Goal: Transaction & Acquisition: Purchase product/service

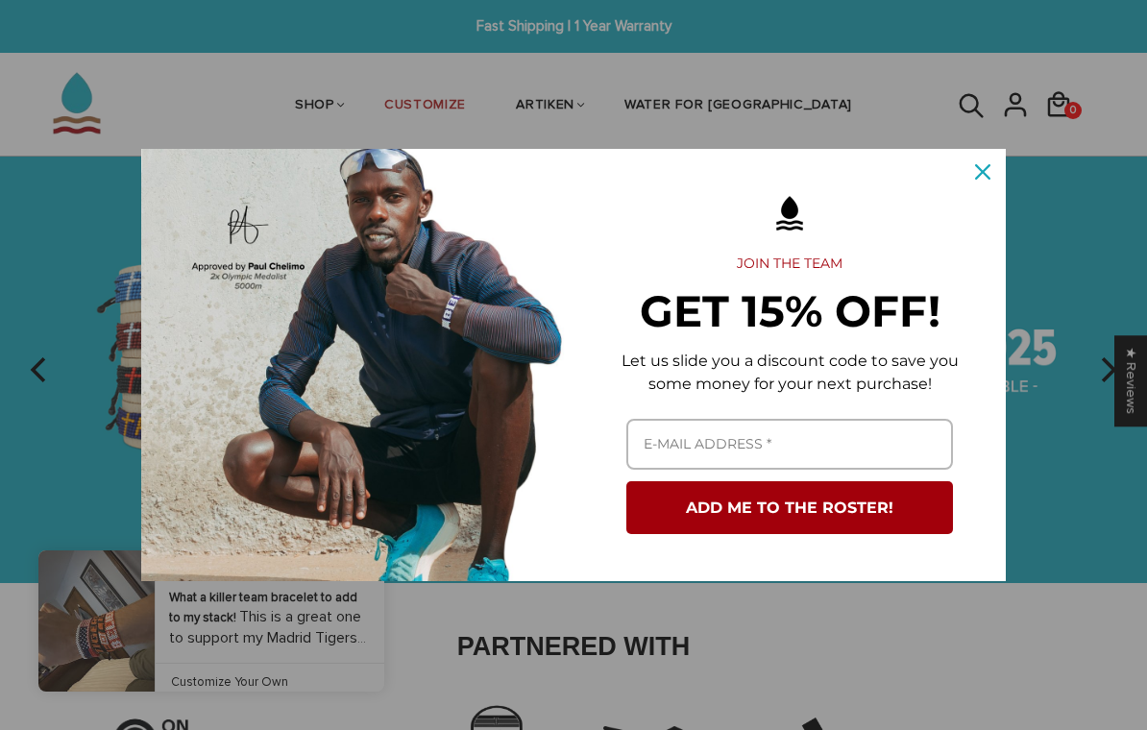
click at [984, 166] on icon "close icon" at bounding box center [982, 171] width 15 height 15
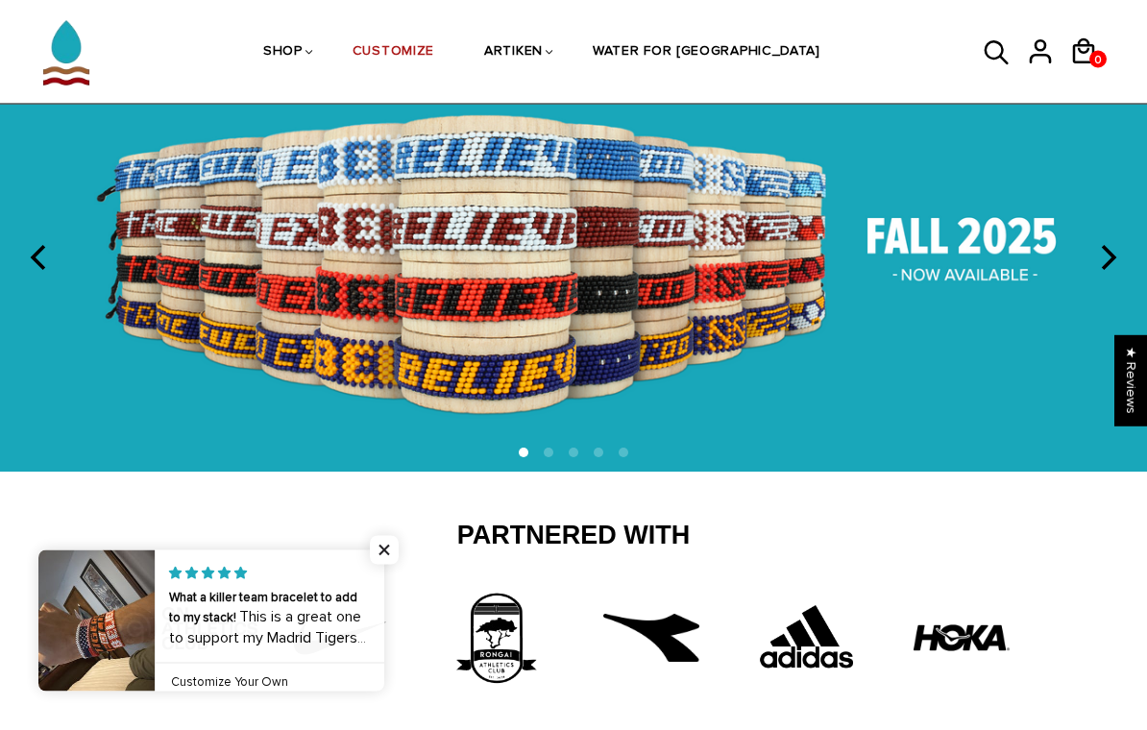
scroll to position [111, 0]
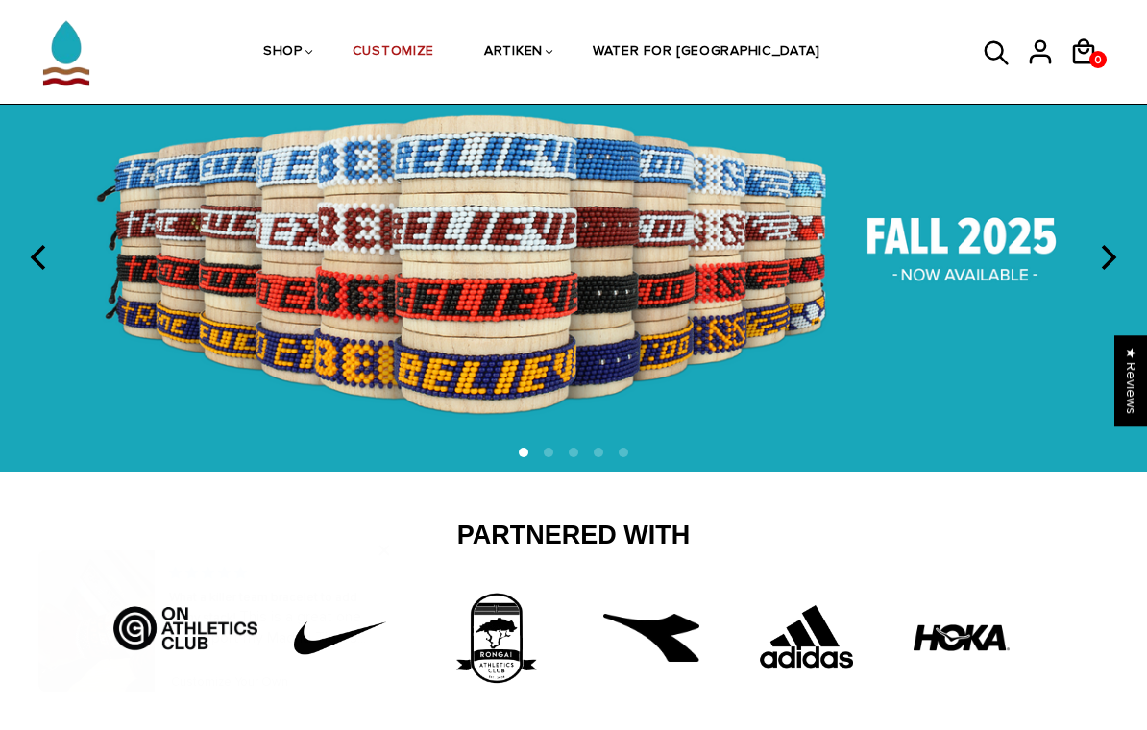
click at [996, 257] on img at bounding box center [573, 258] width 1147 height 426
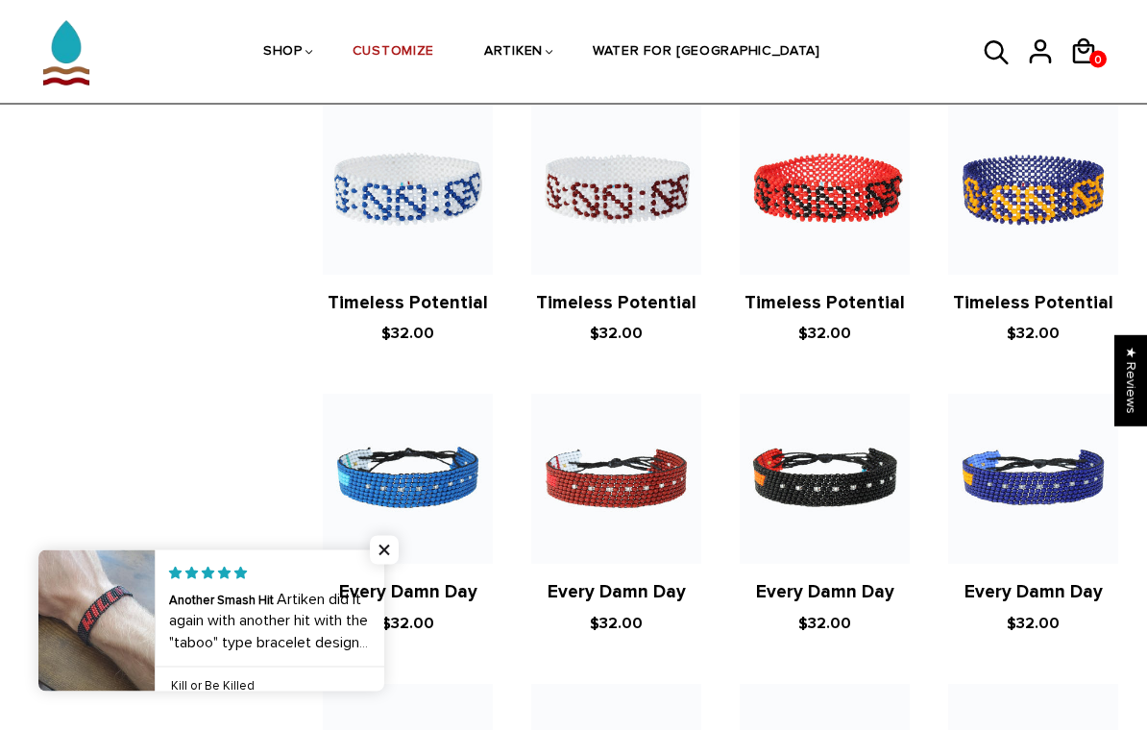
scroll to position [1585, 0]
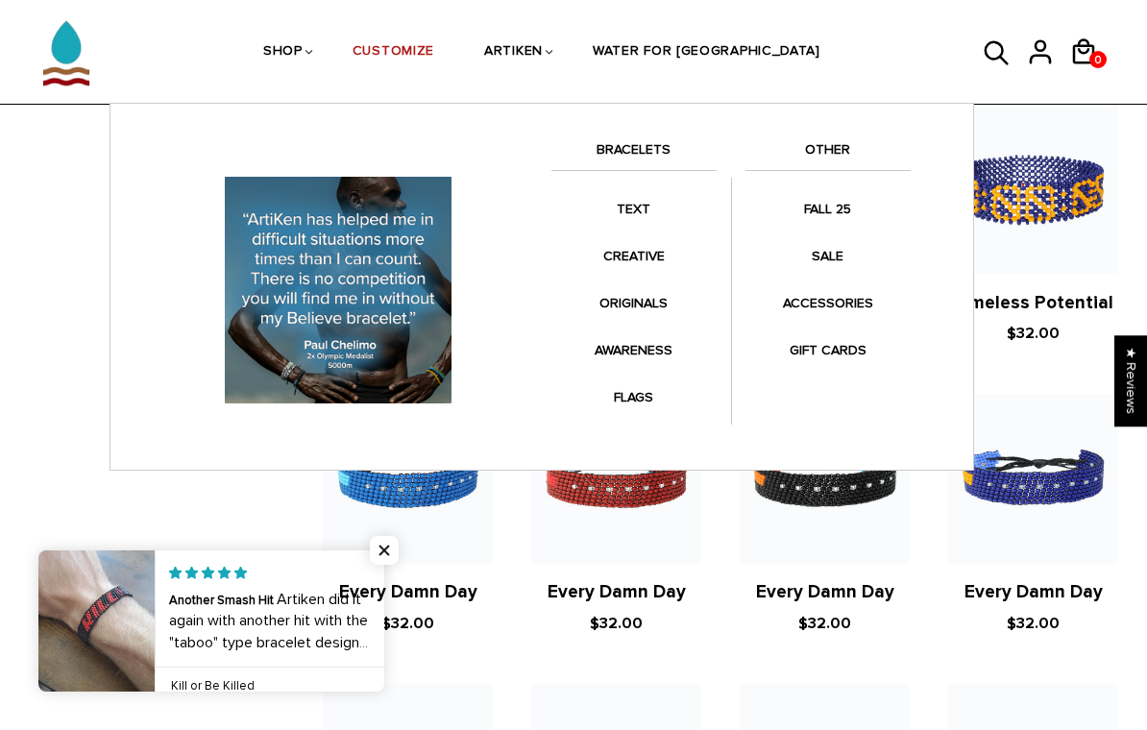
click at [610, 141] on link "BRACELETS" at bounding box center [633, 154] width 165 height 33
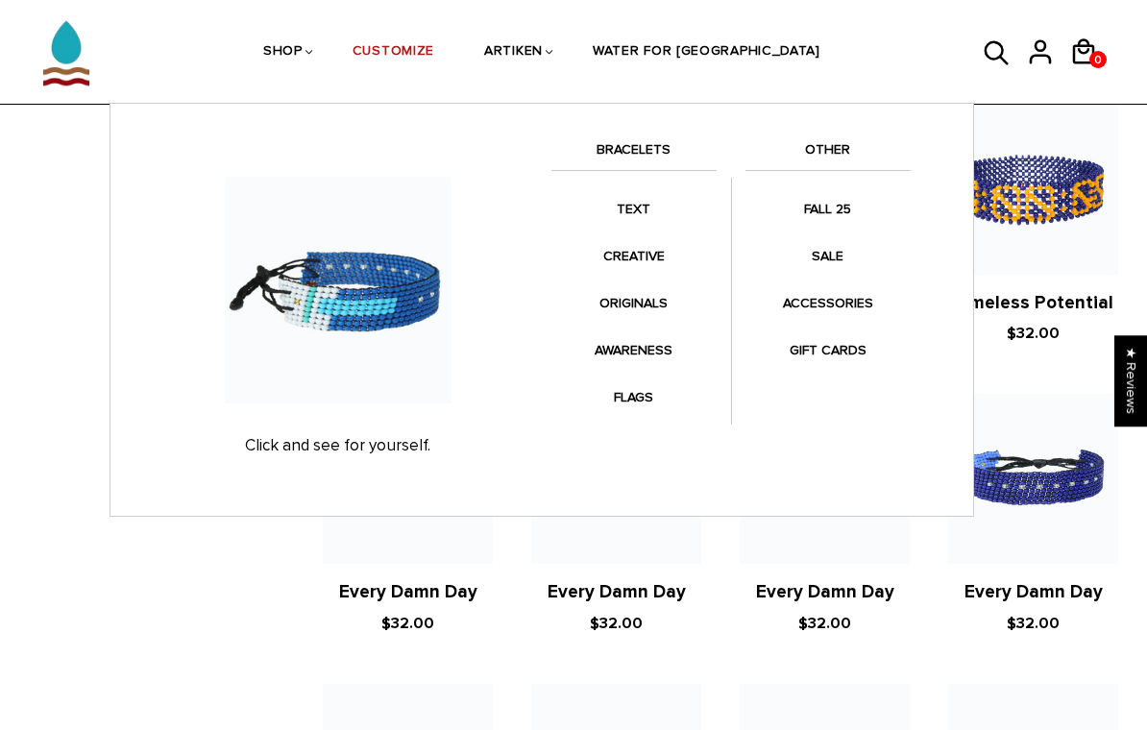
click at [614, 252] on link "CREATIVE" at bounding box center [633, 255] width 165 height 37
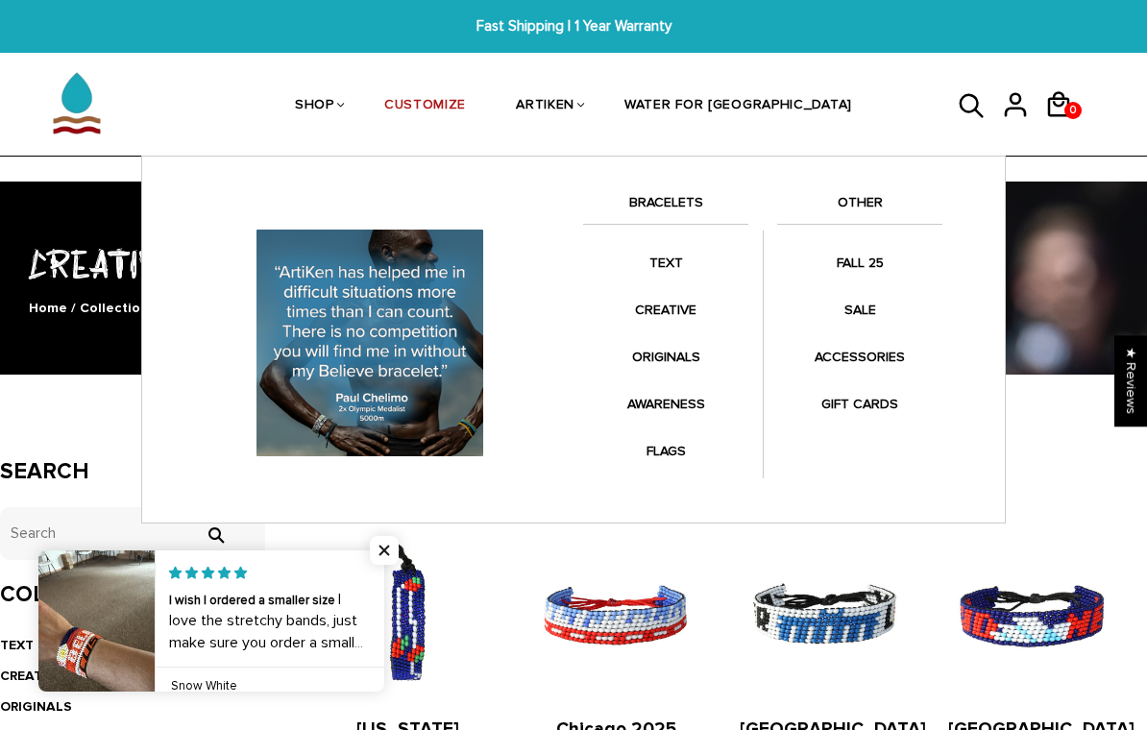
click at [642, 350] on link "ORIGINALS" at bounding box center [665, 356] width 165 height 37
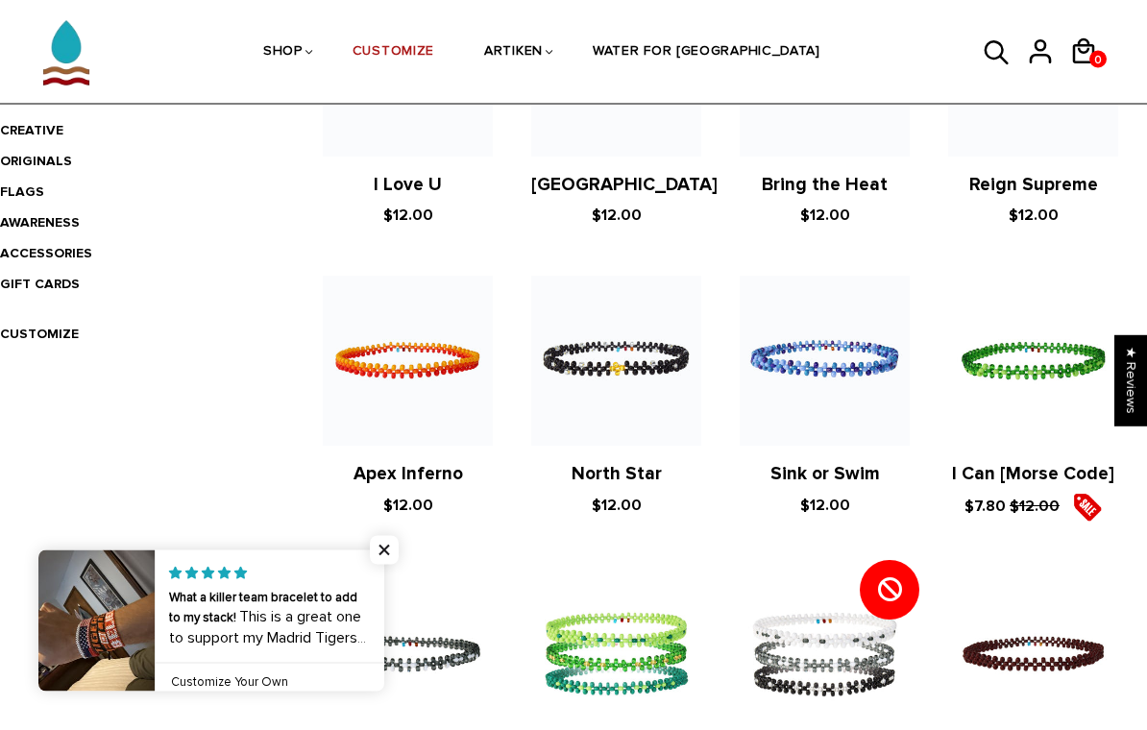
scroll to position [544, 0]
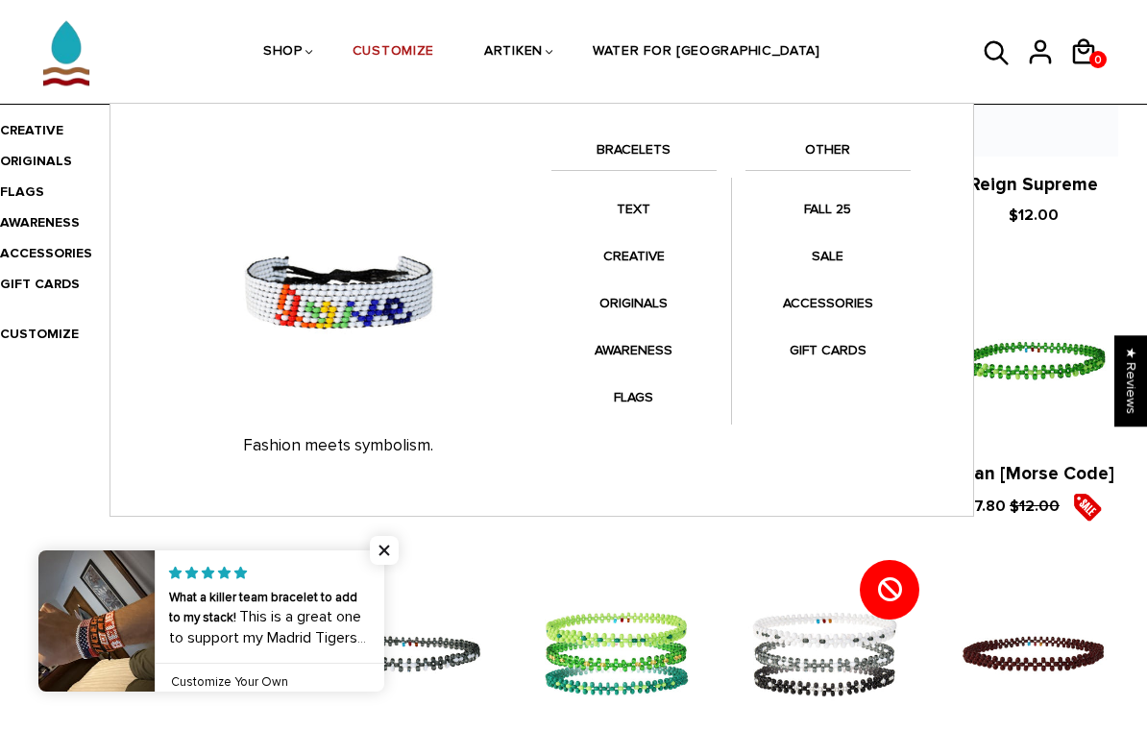
click at [602, 352] on link "AWARENESS" at bounding box center [633, 349] width 165 height 37
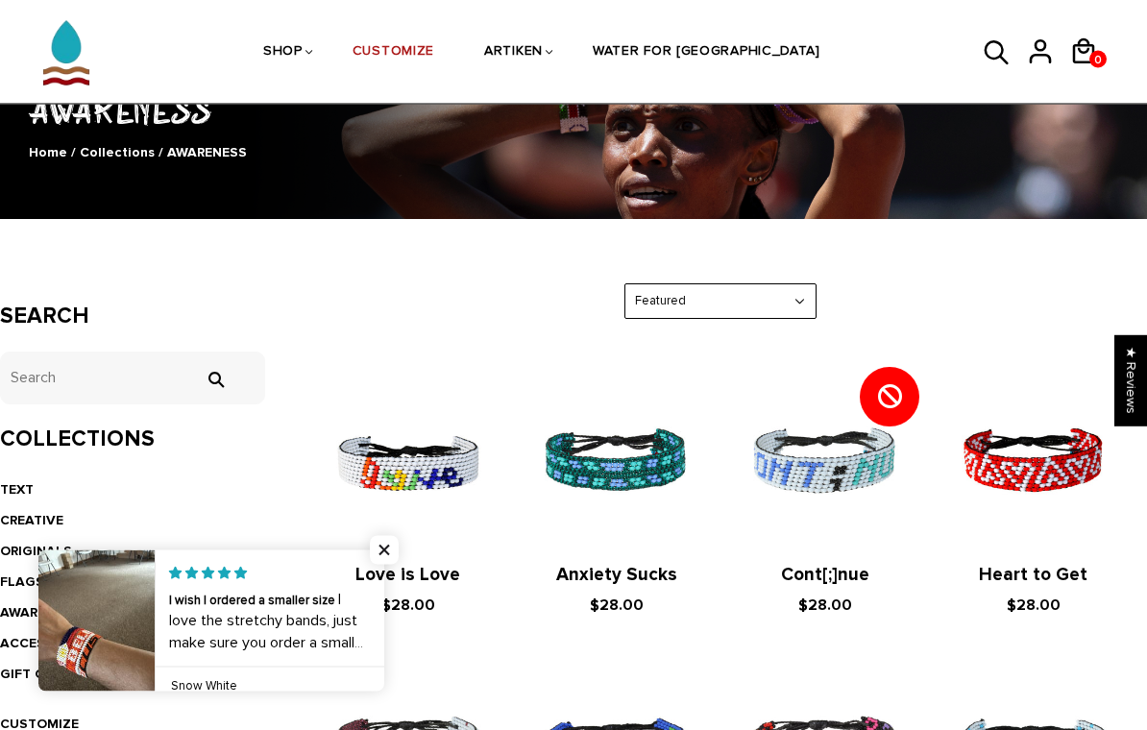
scroll to position [155, 0]
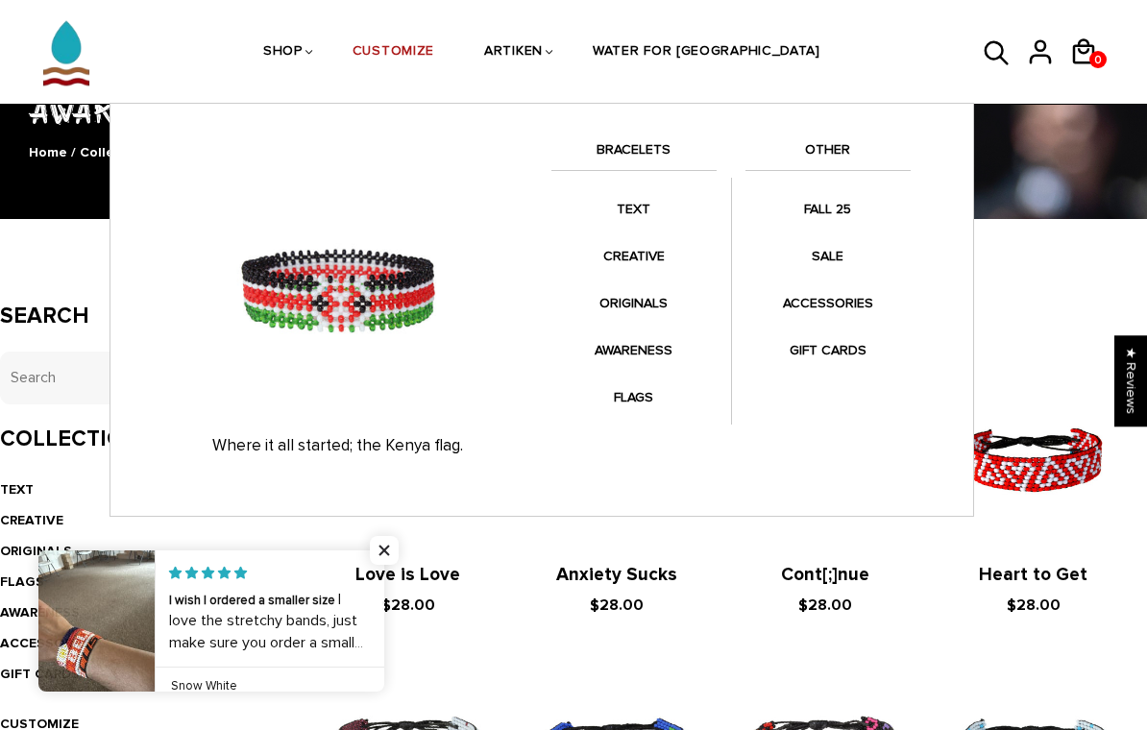
click at [617, 393] on link "FLAGS" at bounding box center [633, 396] width 165 height 37
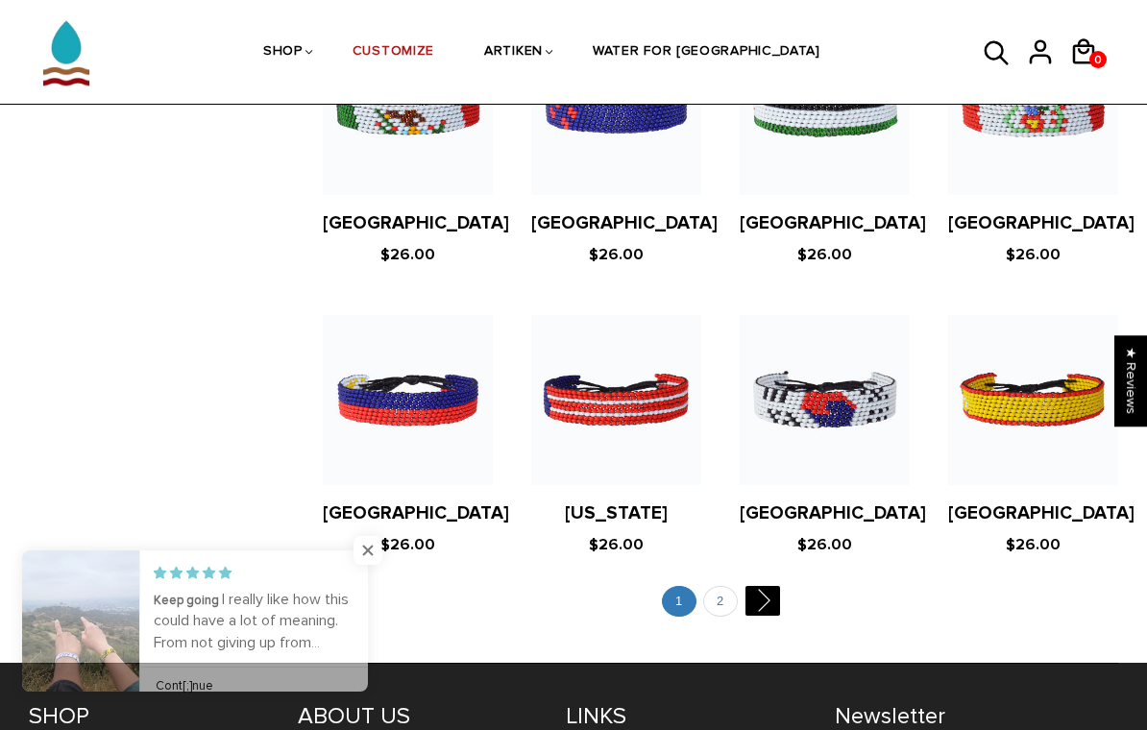
scroll to position [3472, 0]
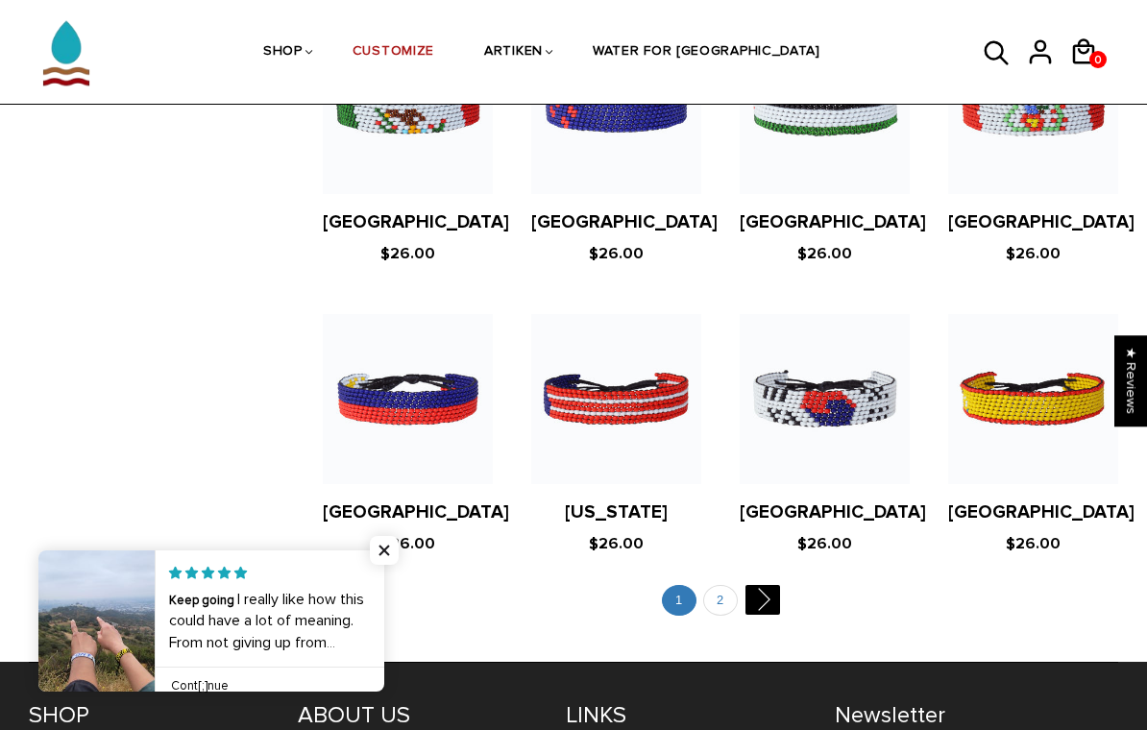
click at [760, 585] on link "" at bounding box center [761, 600] width 35 height 30
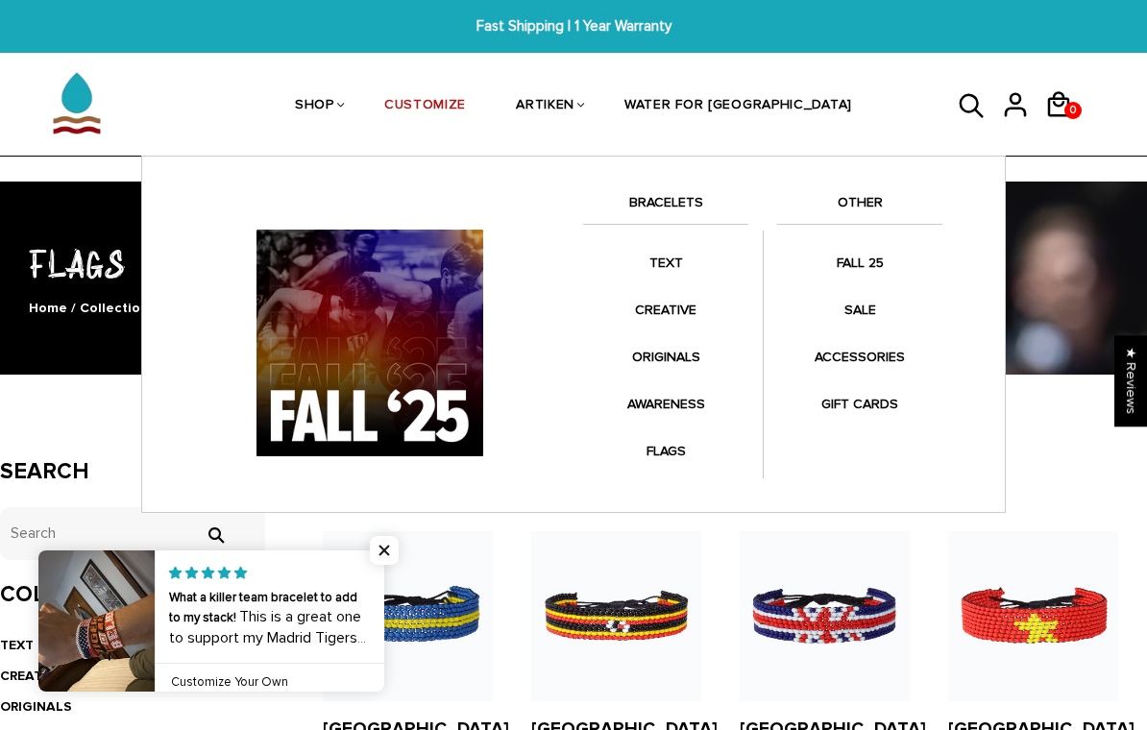
click at [839, 255] on link "FALL 25" at bounding box center [859, 262] width 165 height 37
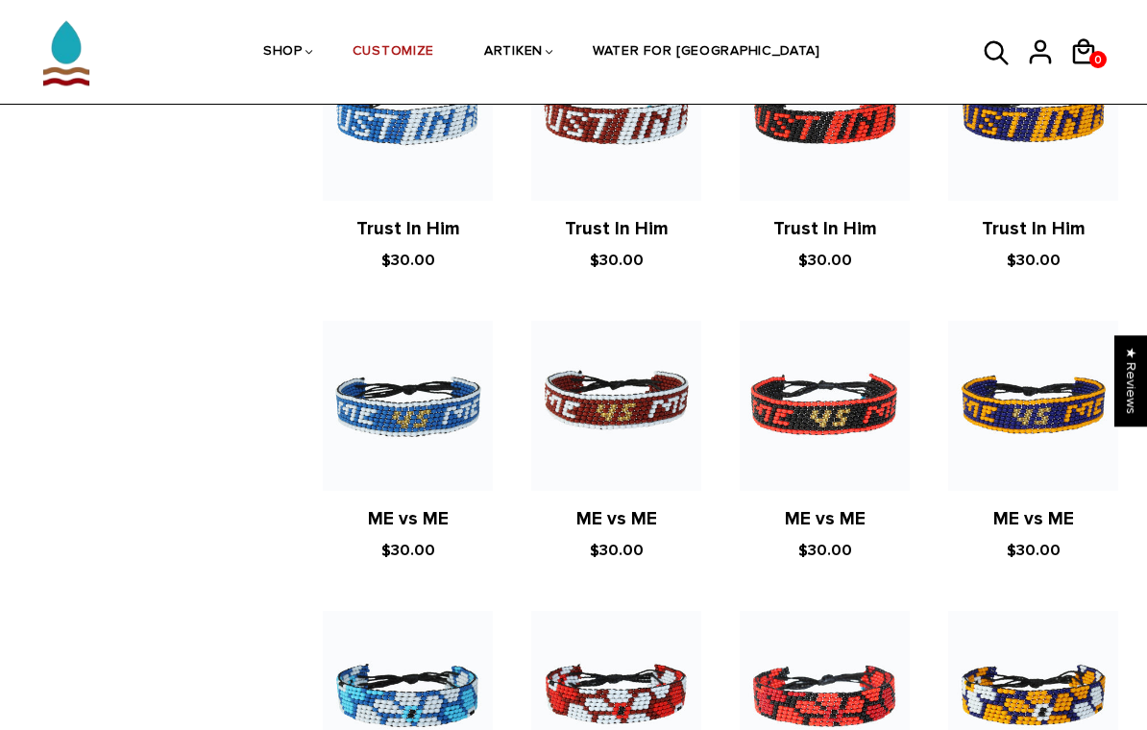
scroll to position [2236, 0]
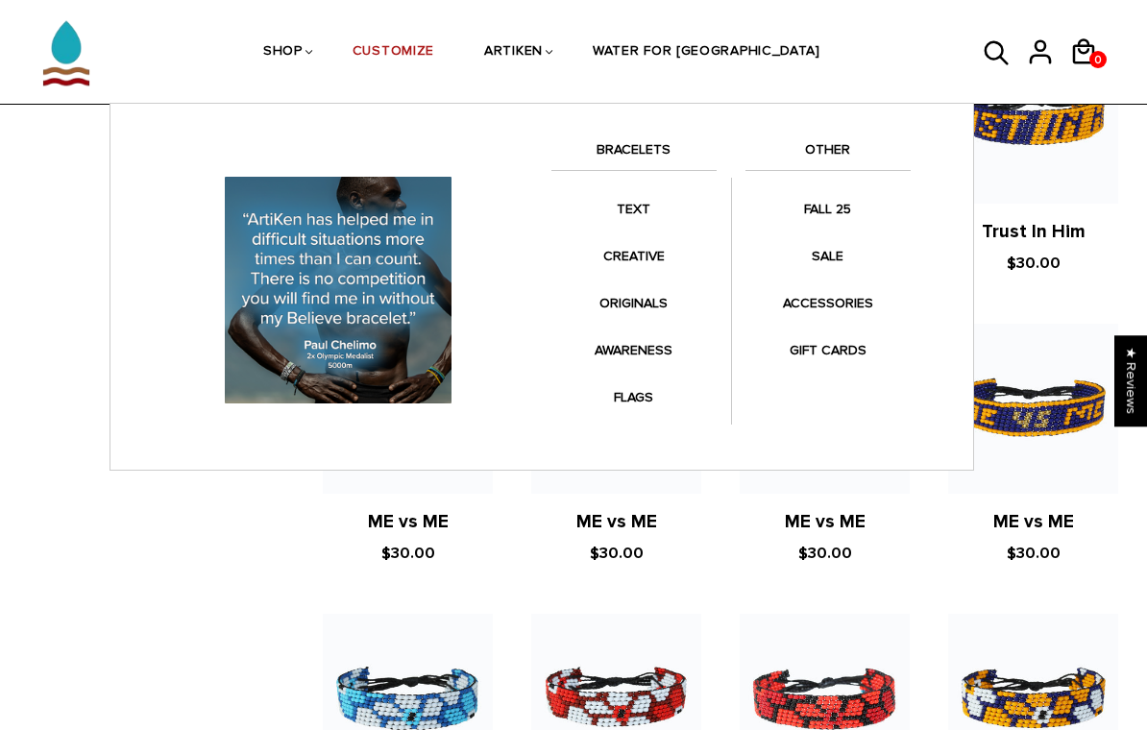
click at [813, 249] on link "SALE" at bounding box center [827, 255] width 165 height 37
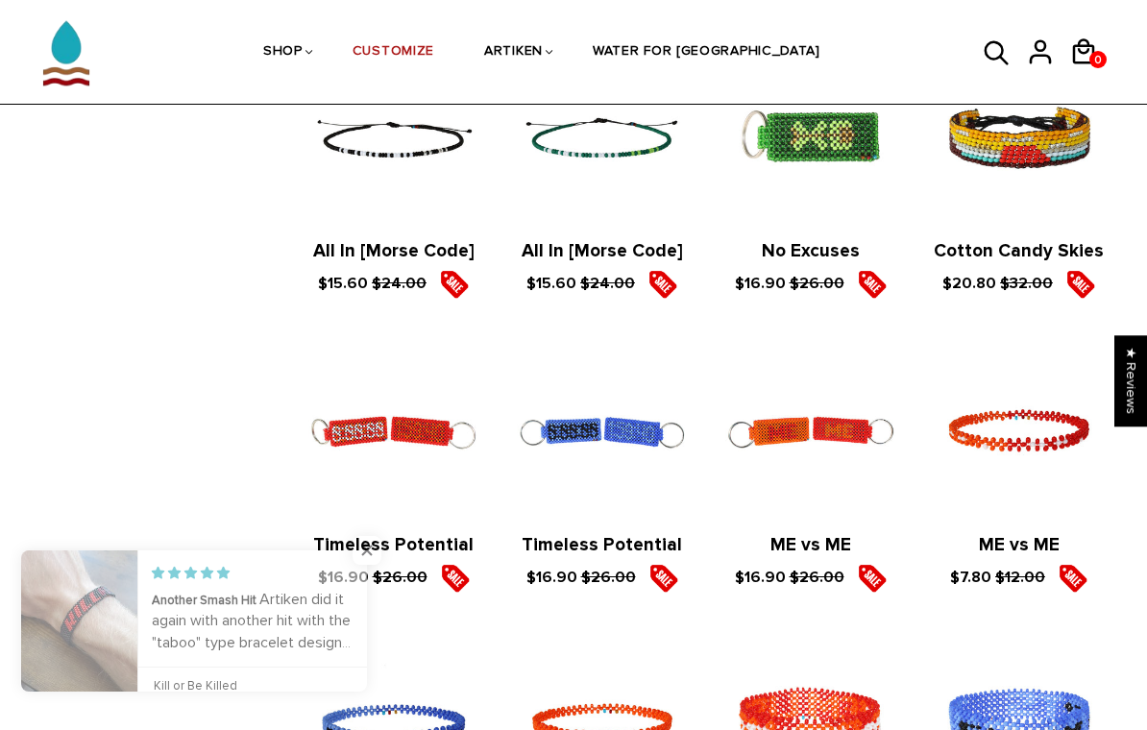
scroll to position [1801, 14]
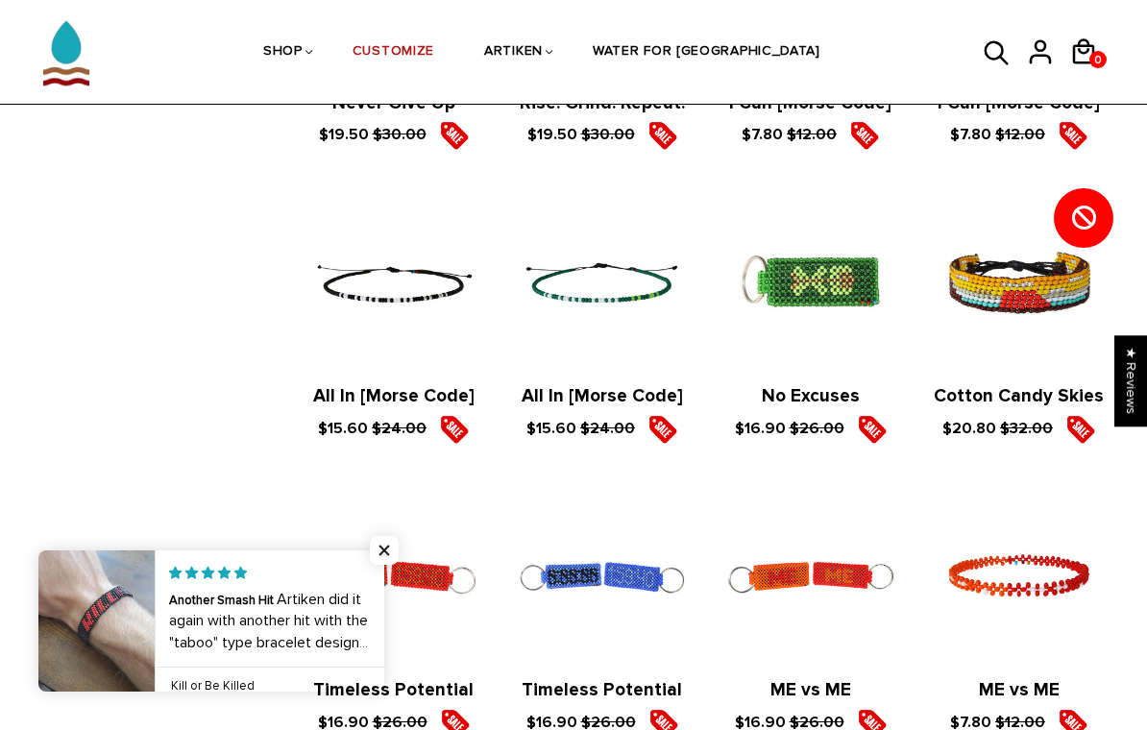
click at [1025, 292] on img at bounding box center [1018, 283] width 170 height 170
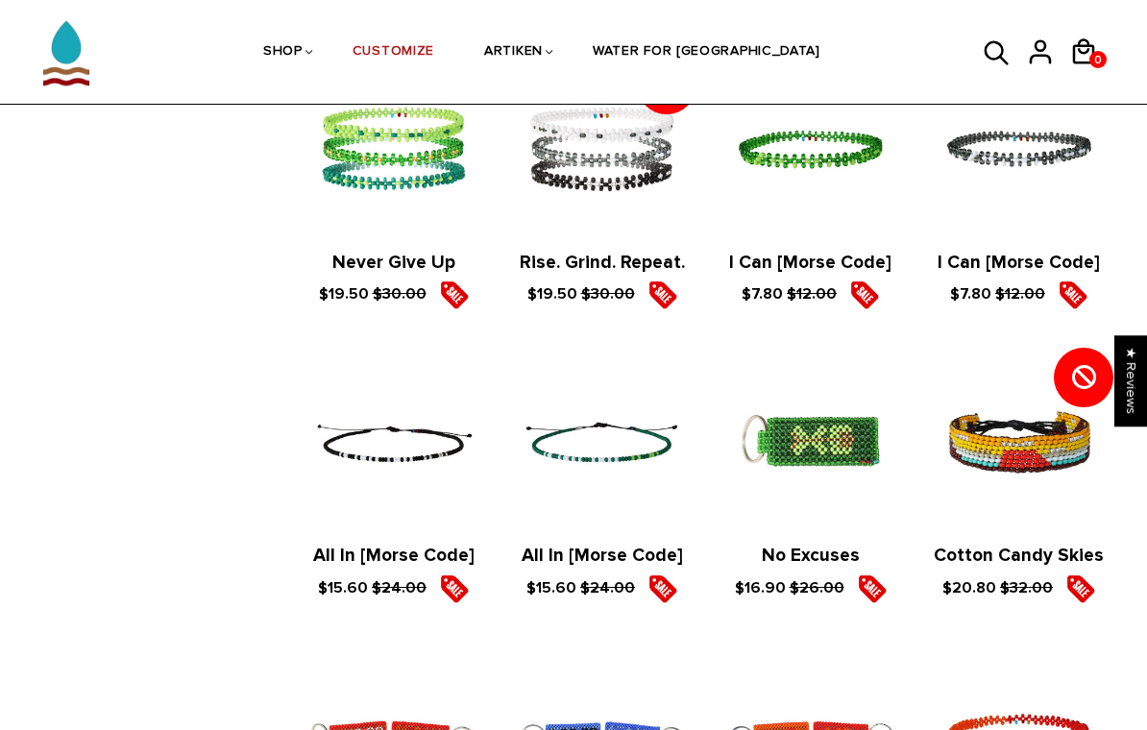
scroll to position [1633, 14]
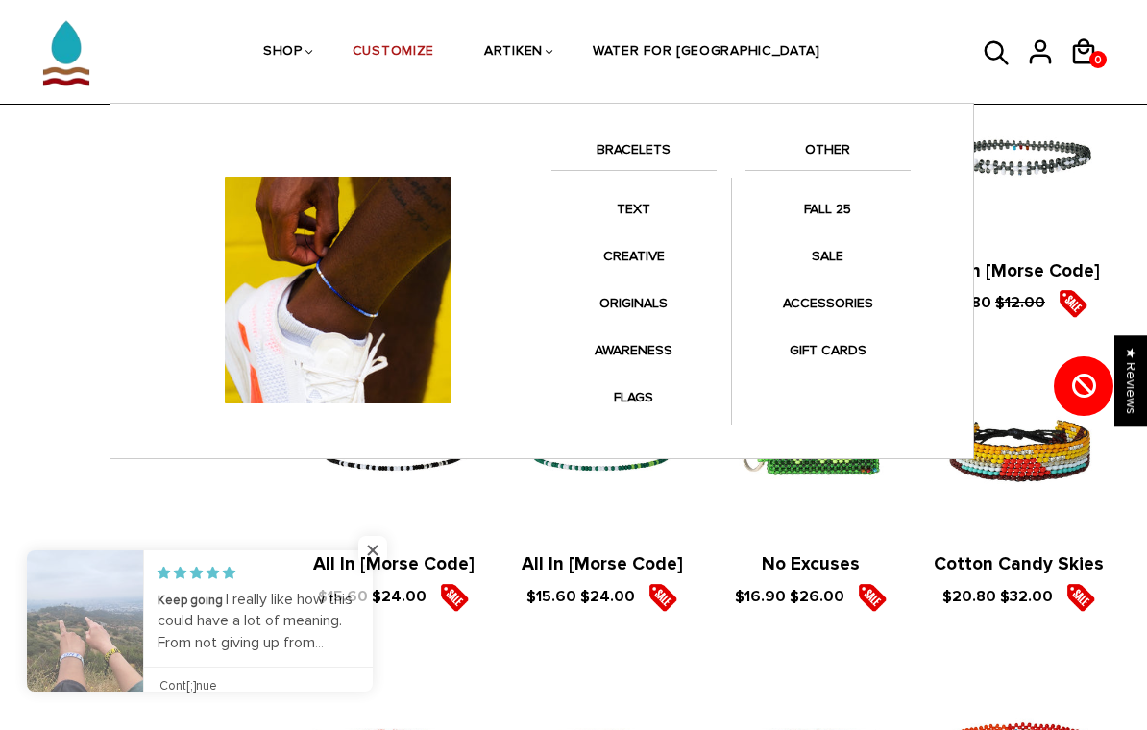
click at [798, 298] on link "ACCESSORIES" at bounding box center [827, 302] width 165 height 37
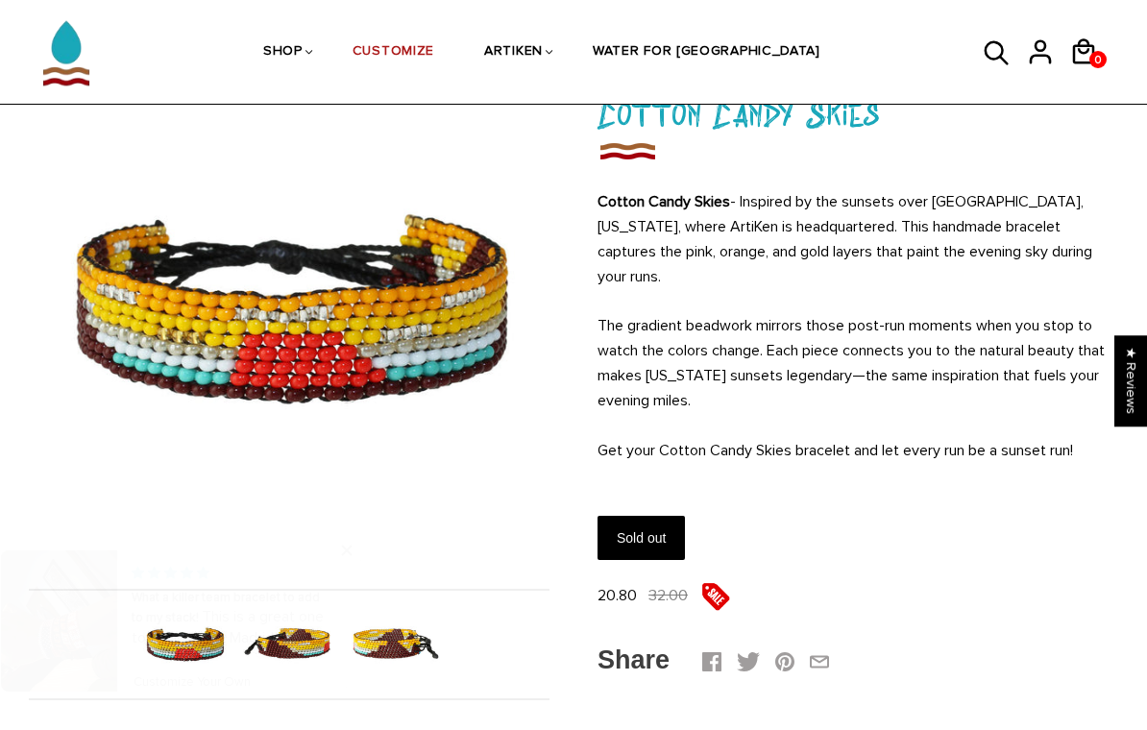
scroll to position [157, 0]
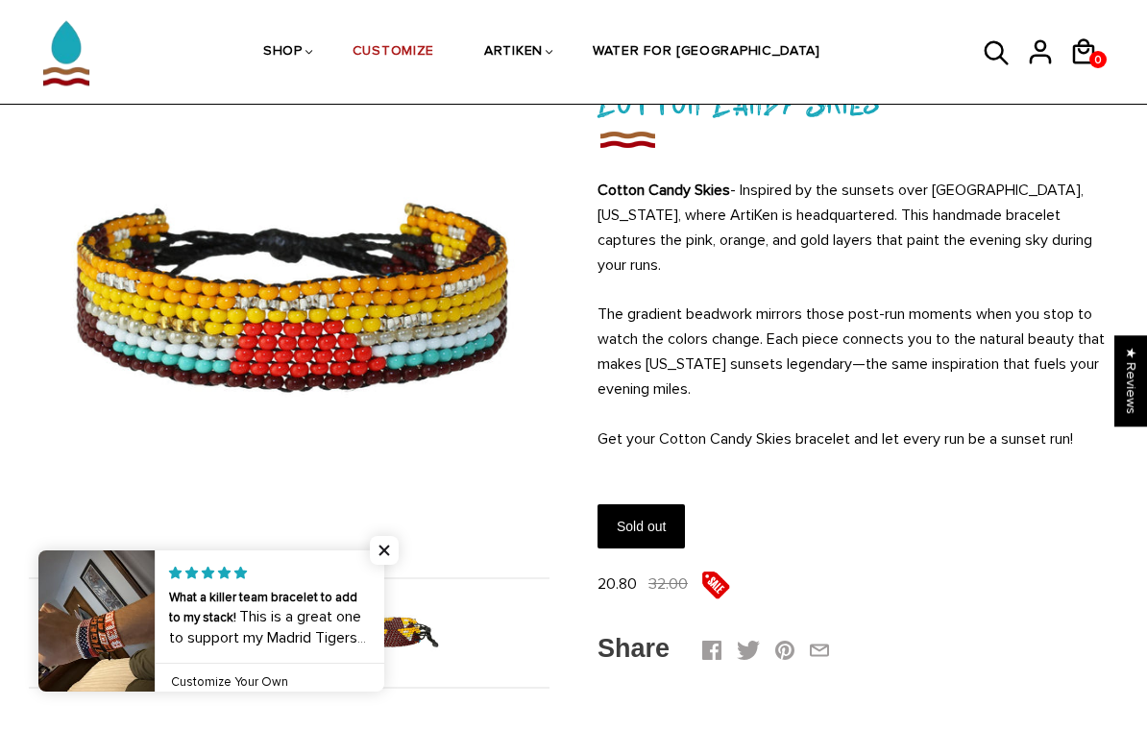
click at [387, 565] on span "Close popup widget" at bounding box center [384, 550] width 29 height 29
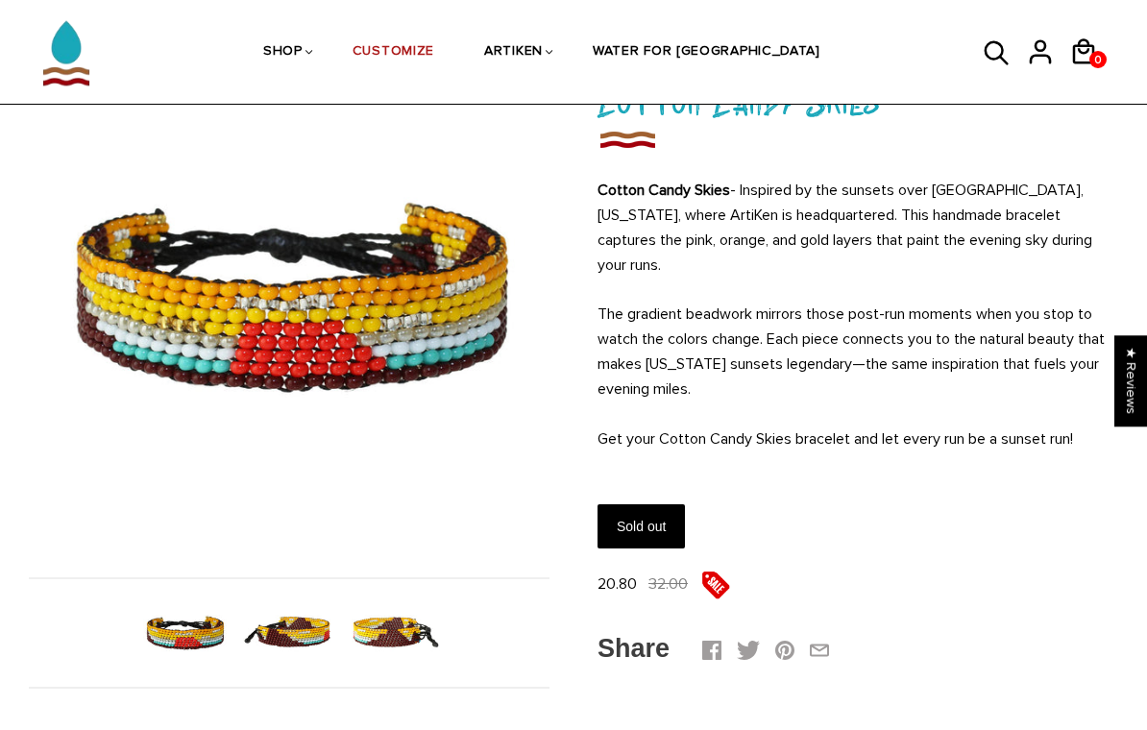
click at [311, 634] on img at bounding box center [289, 633] width 92 height 92
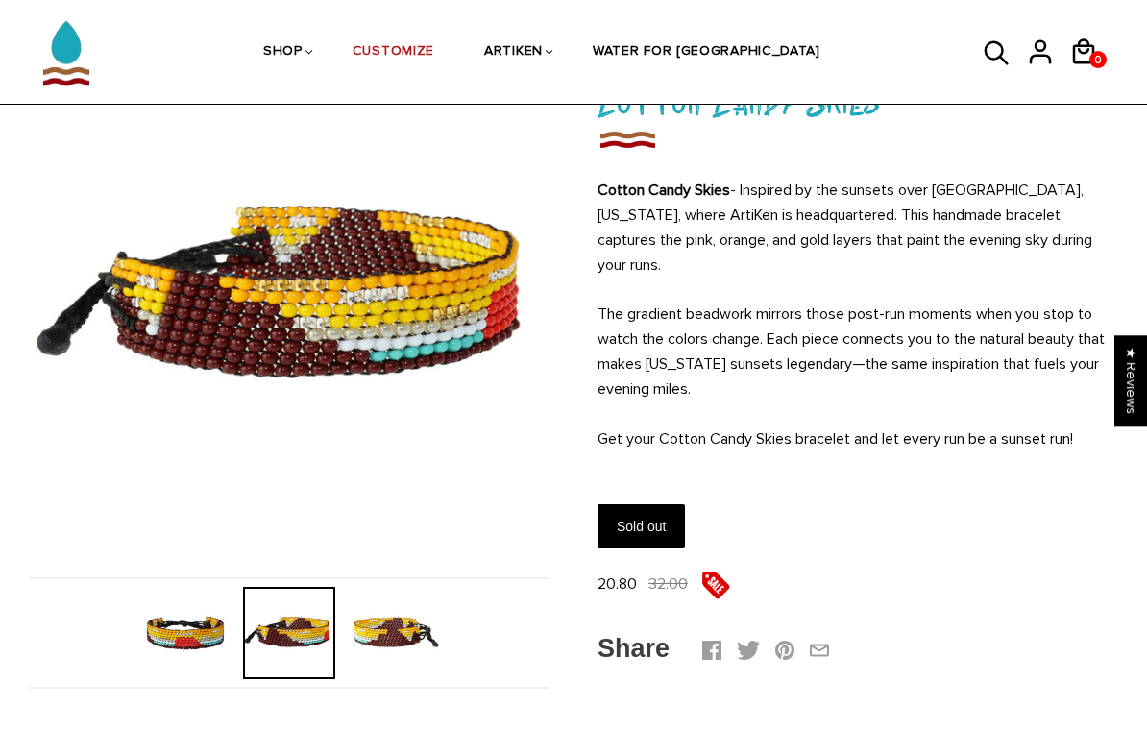
click at [389, 631] on img at bounding box center [393, 633] width 92 height 92
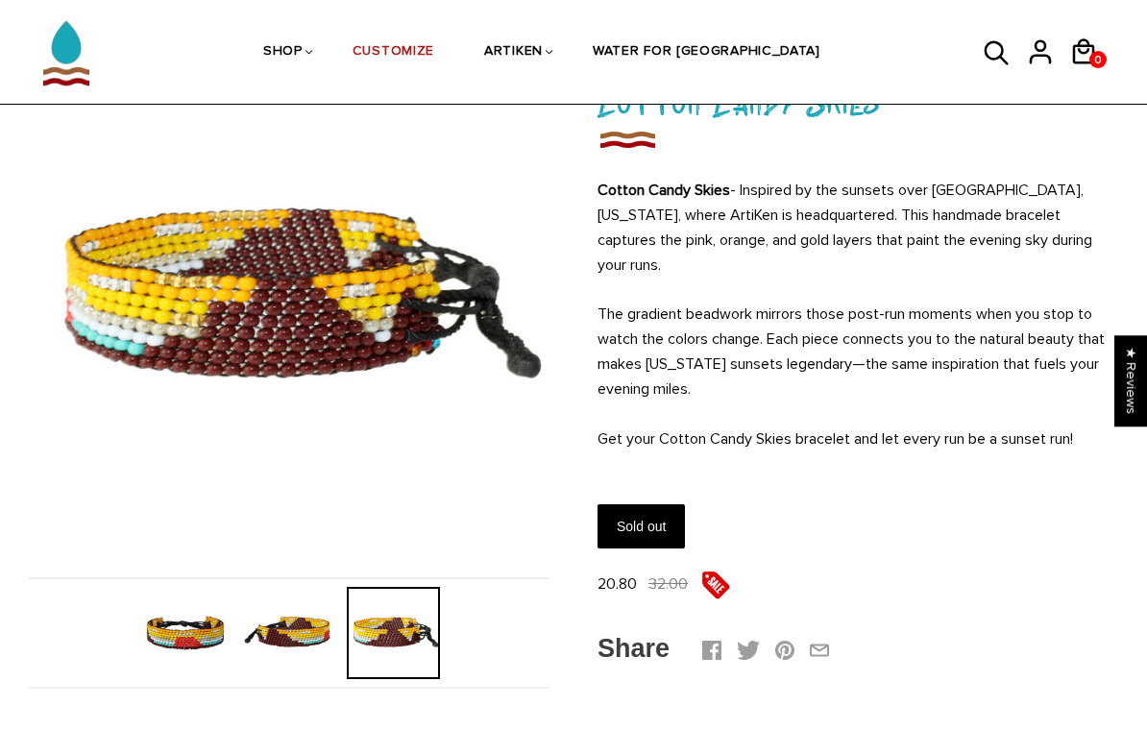
click at [209, 620] on img at bounding box center [184, 633] width 92 height 92
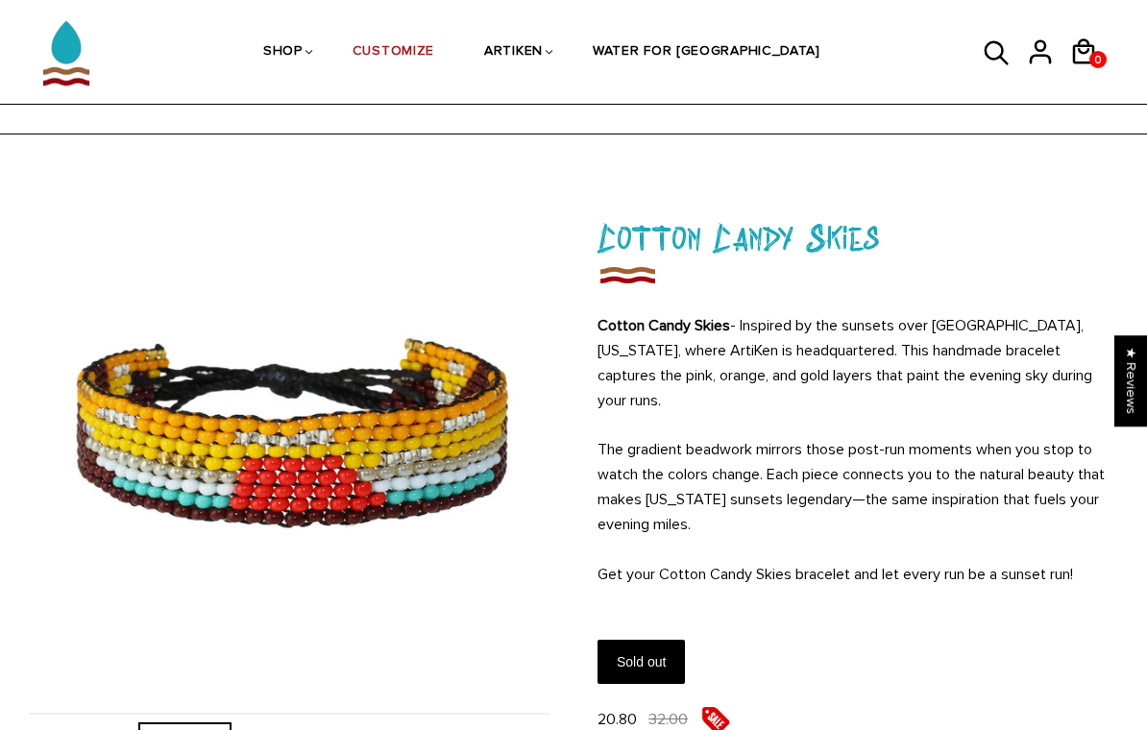
scroll to position [0, 0]
